Goal: Task Accomplishment & Management: Manage account settings

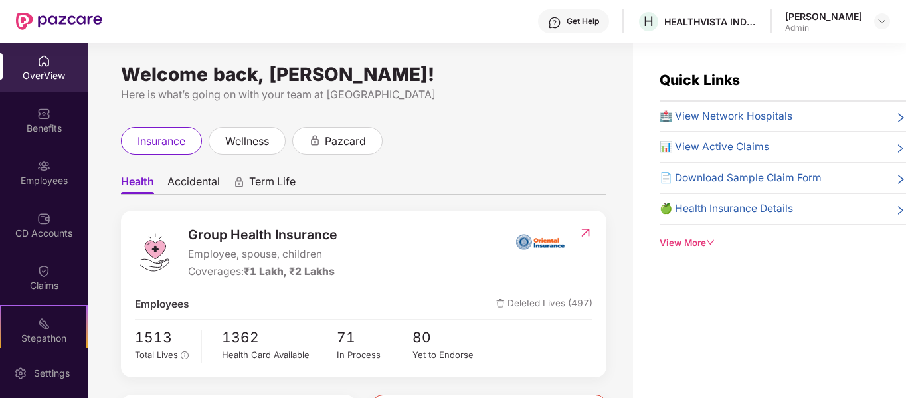
scroll to position [167, 0]
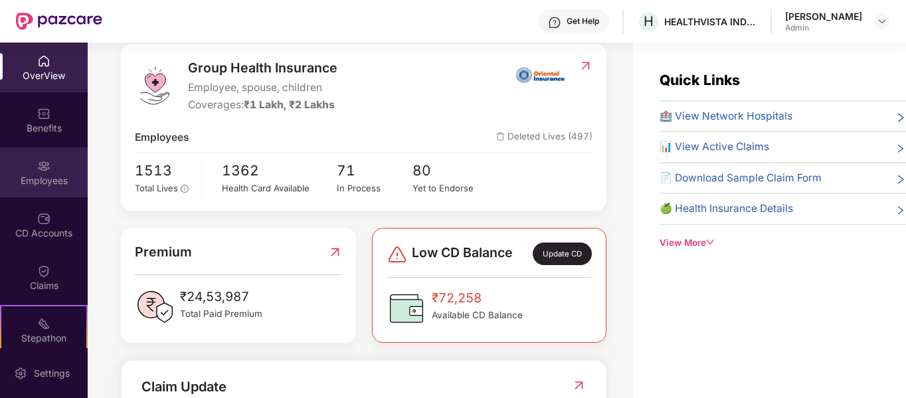
click at [47, 180] on div "Employees" at bounding box center [44, 180] width 88 height 13
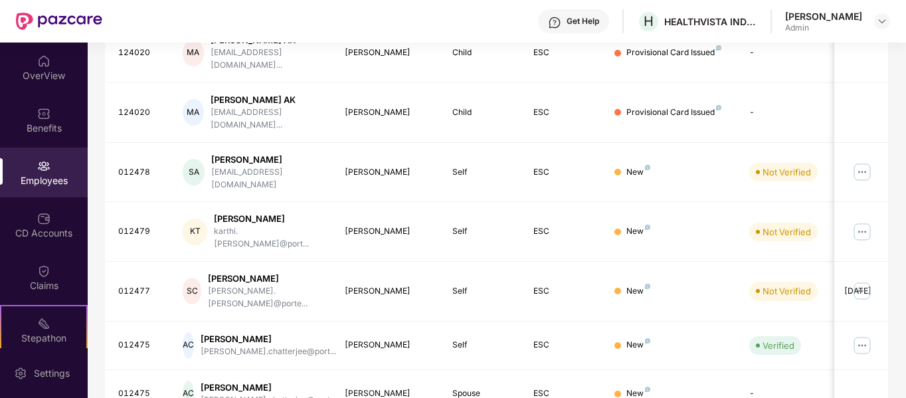
scroll to position [418, 0]
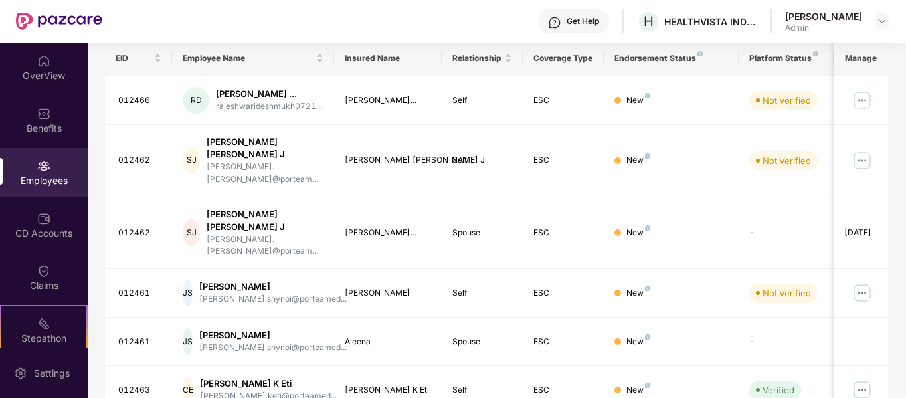
scroll to position [0, 0]
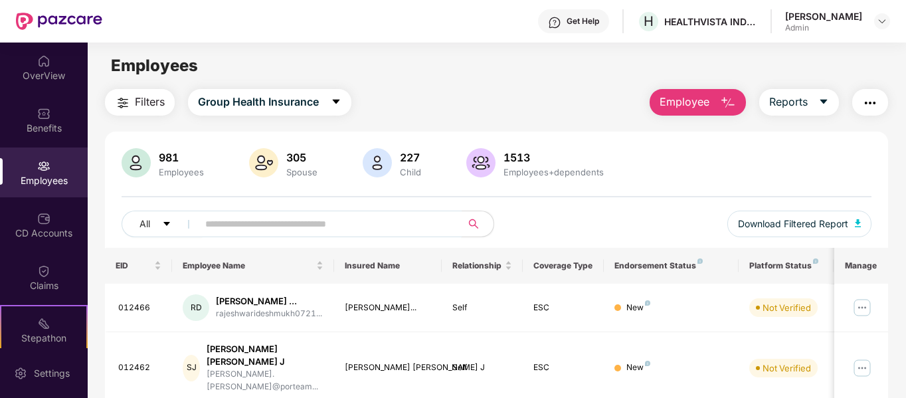
click at [274, 227] on input "text" at bounding box center [324, 224] width 238 height 20
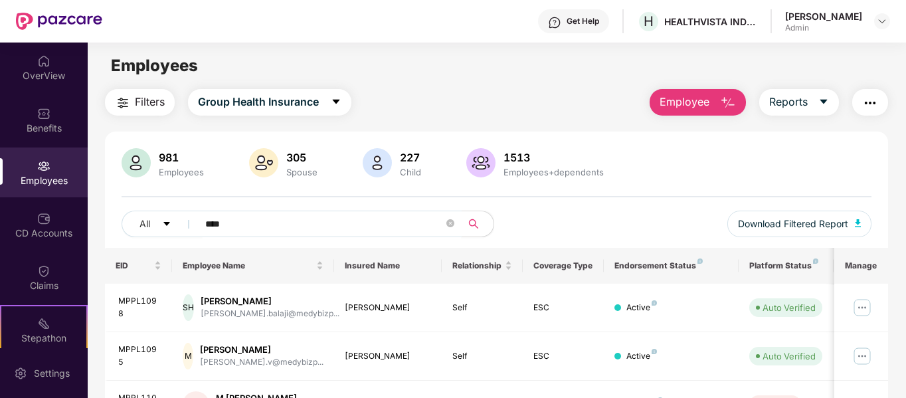
click at [266, 231] on input "****" at bounding box center [324, 224] width 238 height 20
type input "*"
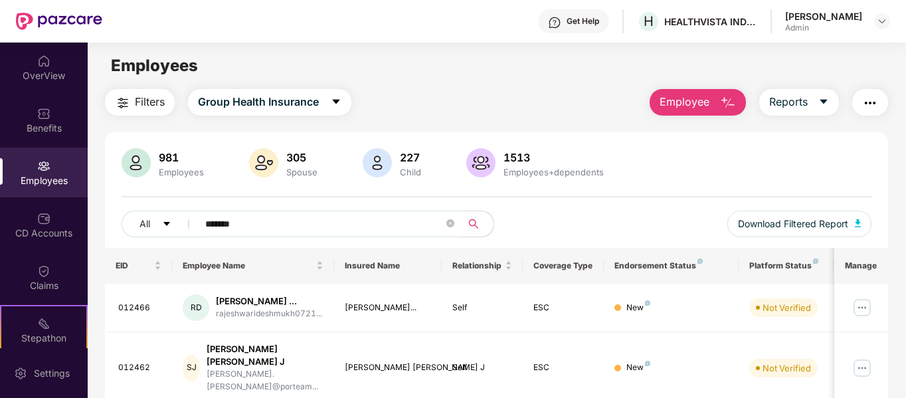
type input "*******"
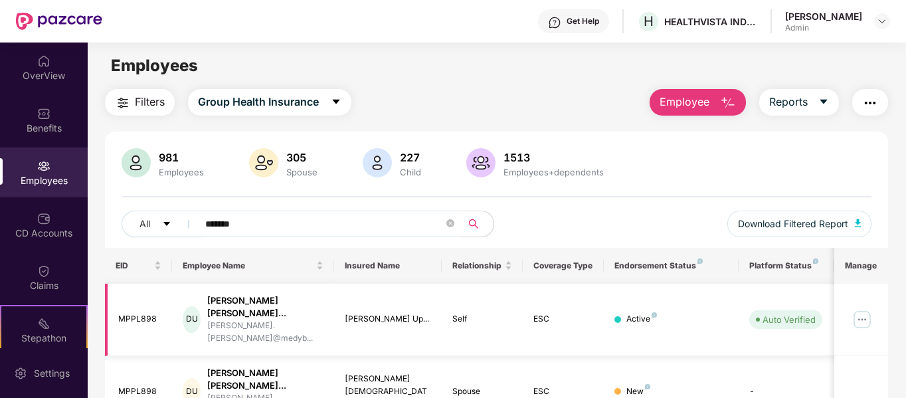
scroll to position [53, 0]
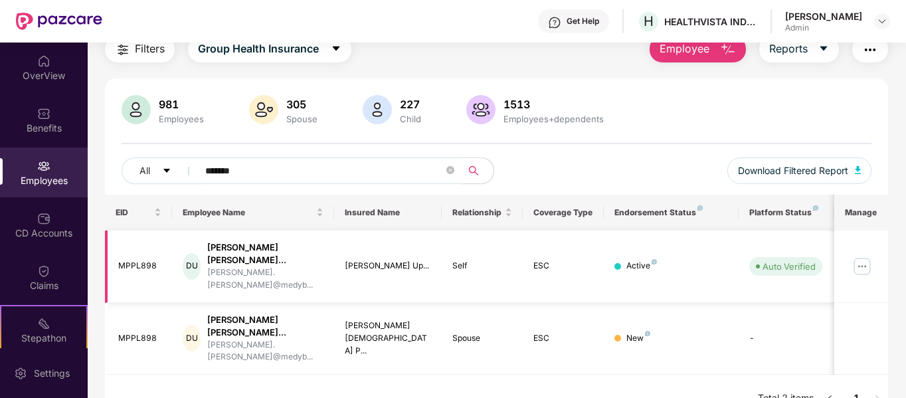
click at [870, 258] on img at bounding box center [862, 266] width 21 height 21
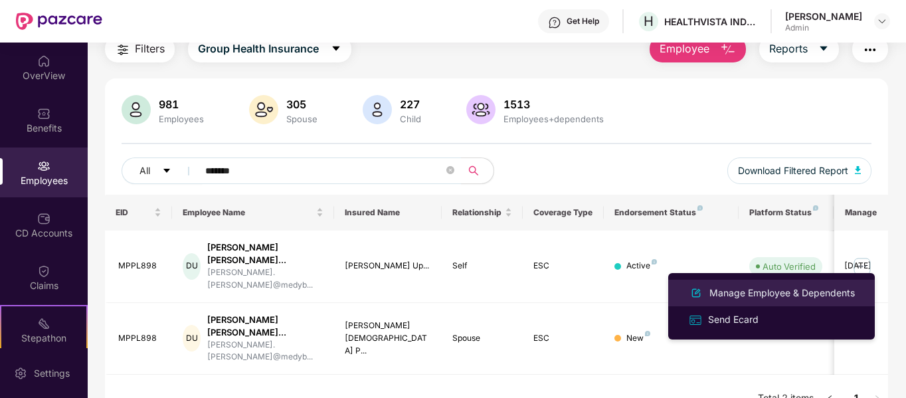
click at [805, 293] on div "Manage Employee & Dependents" at bounding box center [782, 293] width 151 height 15
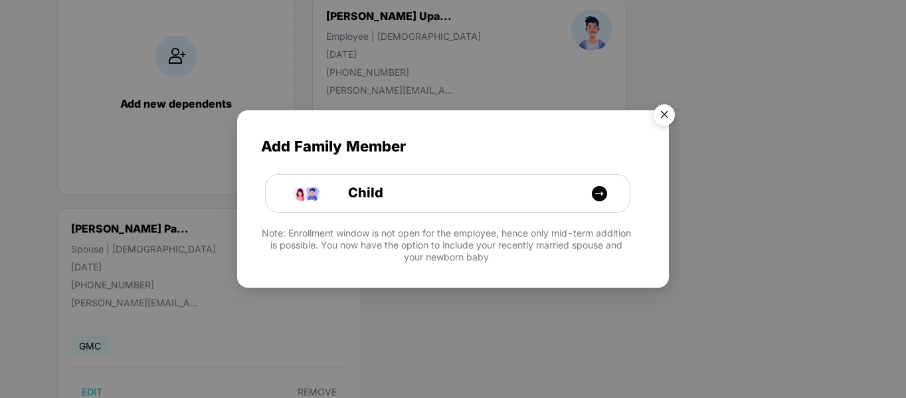
scroll to position [169, 0]
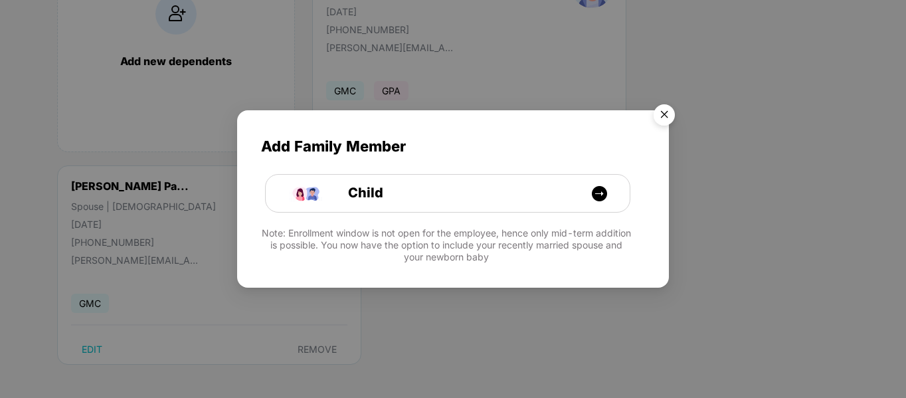
click at [666, 111] on img "Close" at bounding box center [664, 116] width 37 height 37
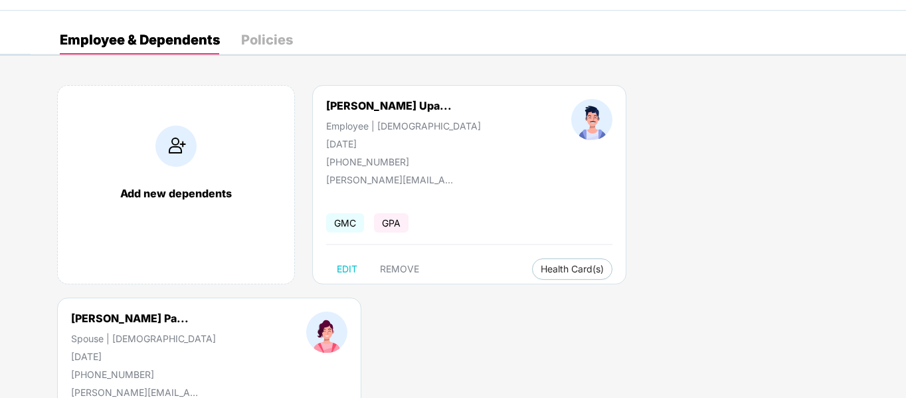
scroll to position [0, 0]
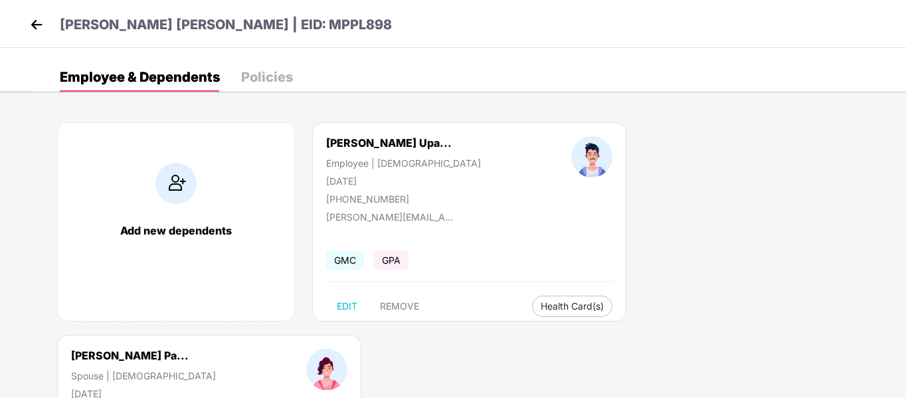
click at [34, 15] on img at bounding box center [37, 25] width 20 height 20
